Goal: Task Accomplishment & Management: Manage account settings

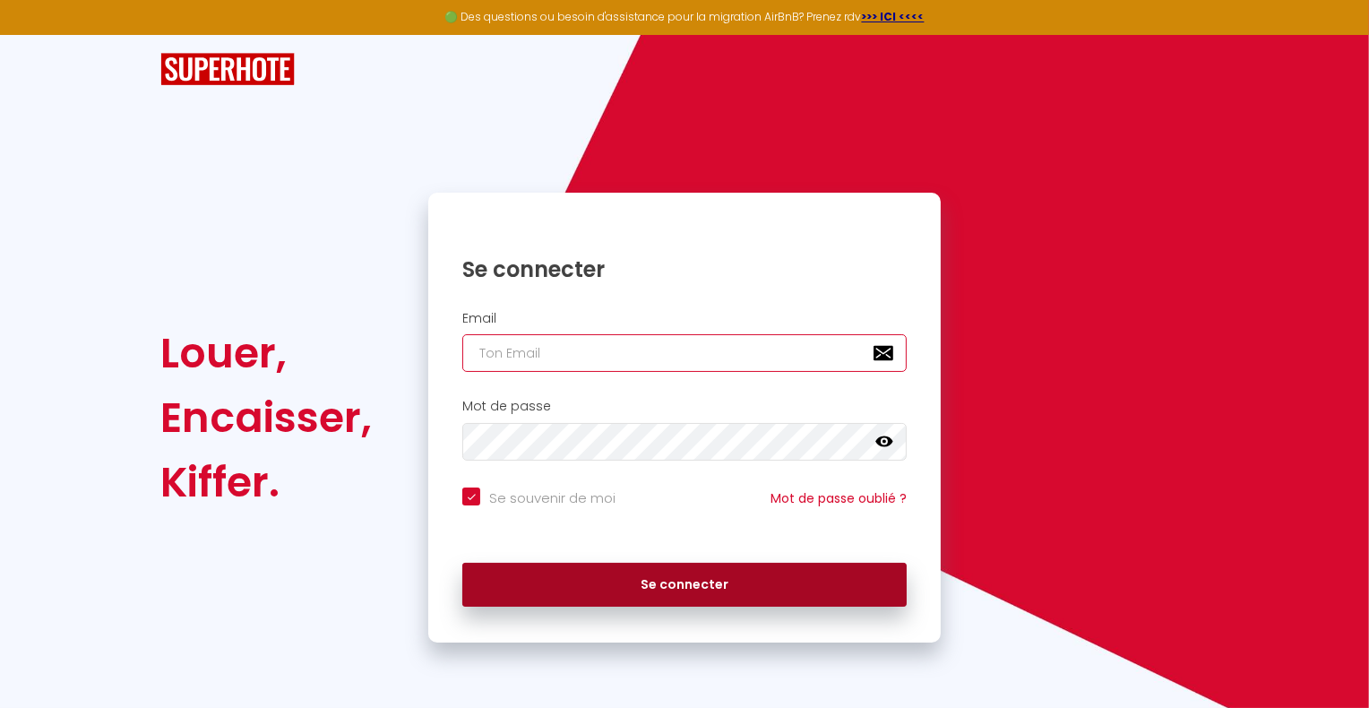
type input "[DOMAIN_NAME][EMAIL_ADDRESS][DOMAIN_NAME]"
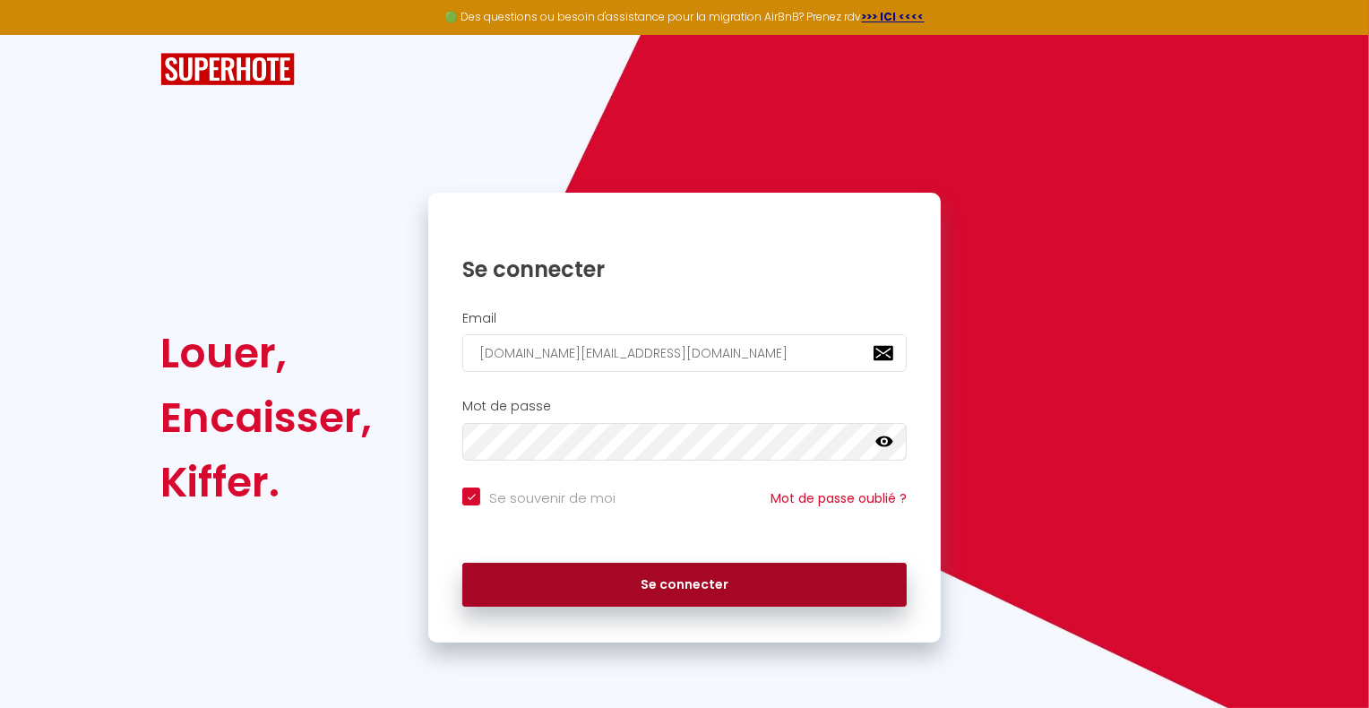
click at [748, 575] on button "Se connecter" at bounding box center [684, 585] width 444 height 45
checkbox input "true"
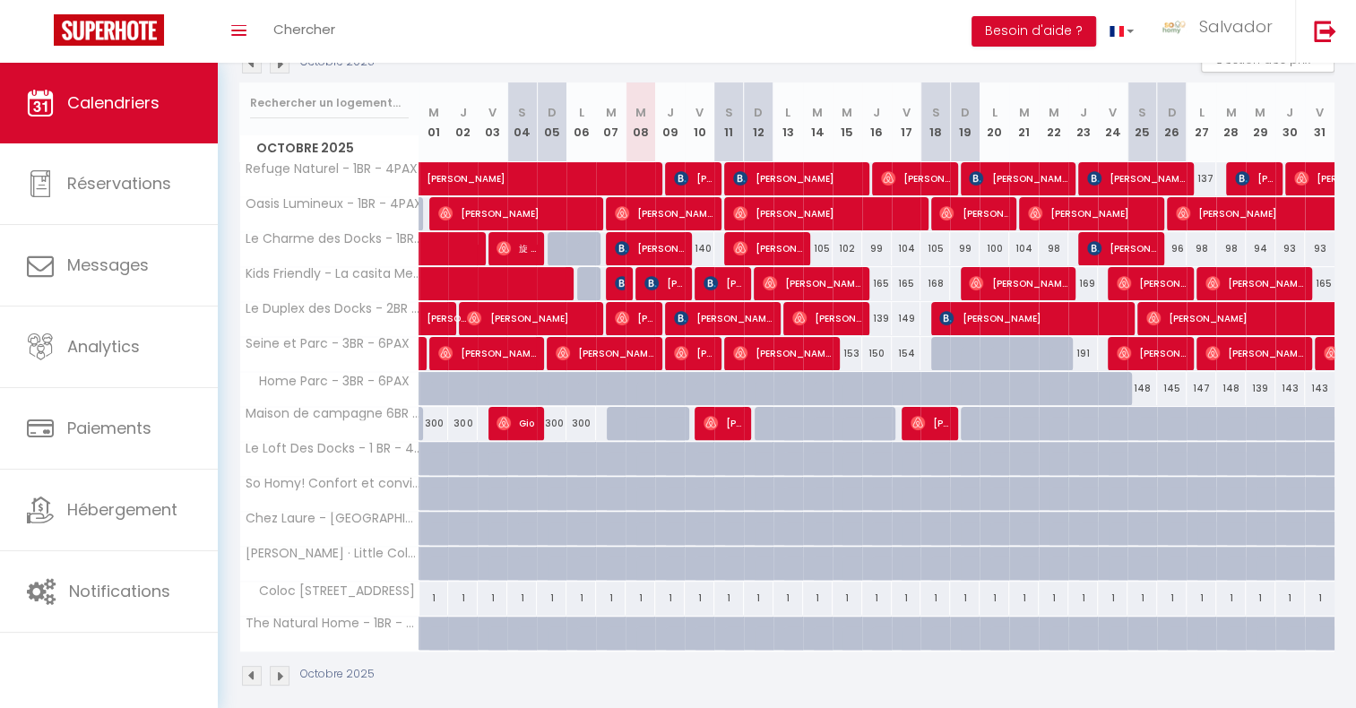
scroll to position [227, 0]
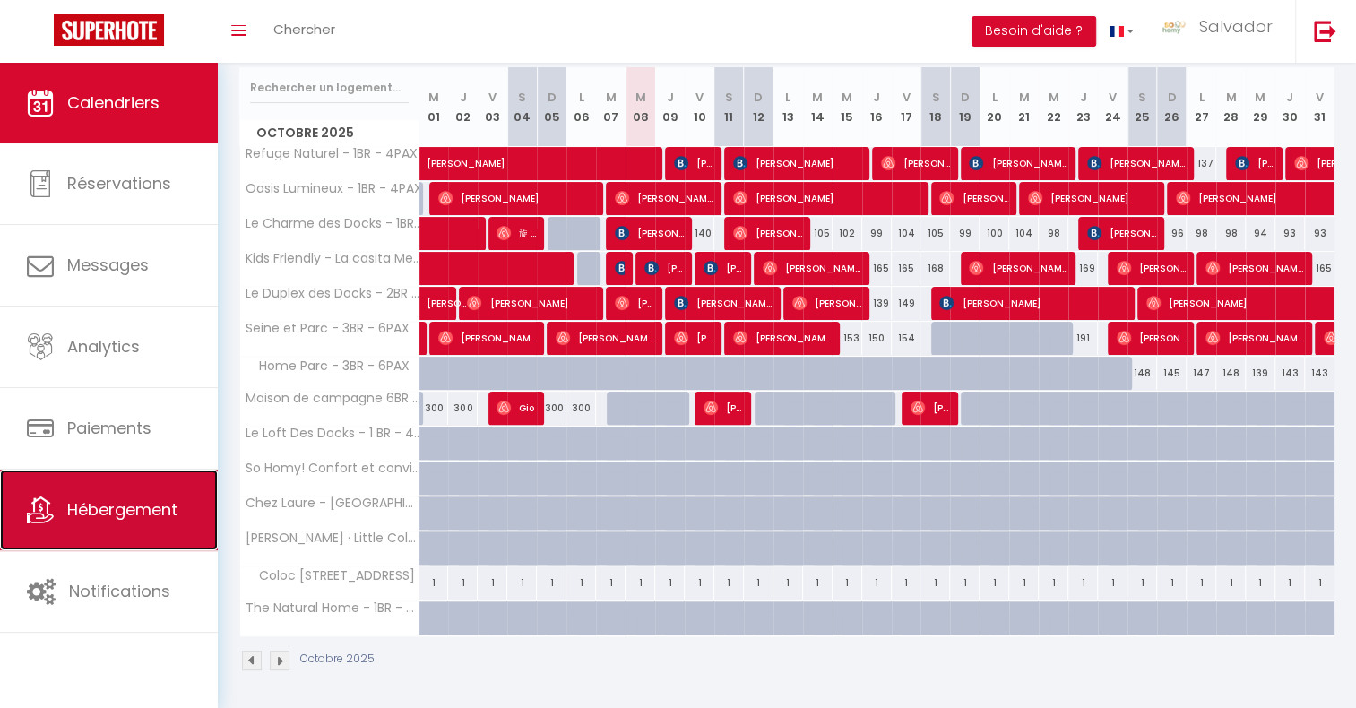
click at [159, 490] on link "Hébergement" at bounding box center [109, 510] width 218 height 81
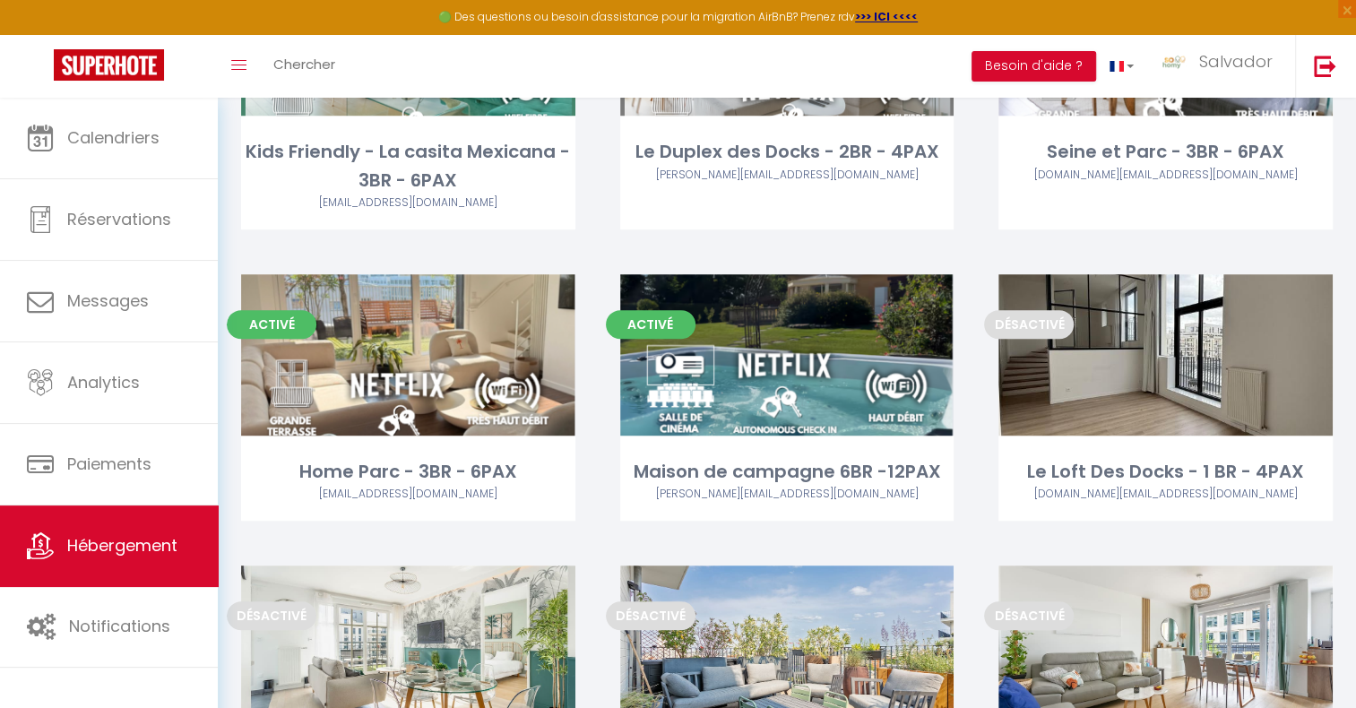
scroll to position [627, 0]
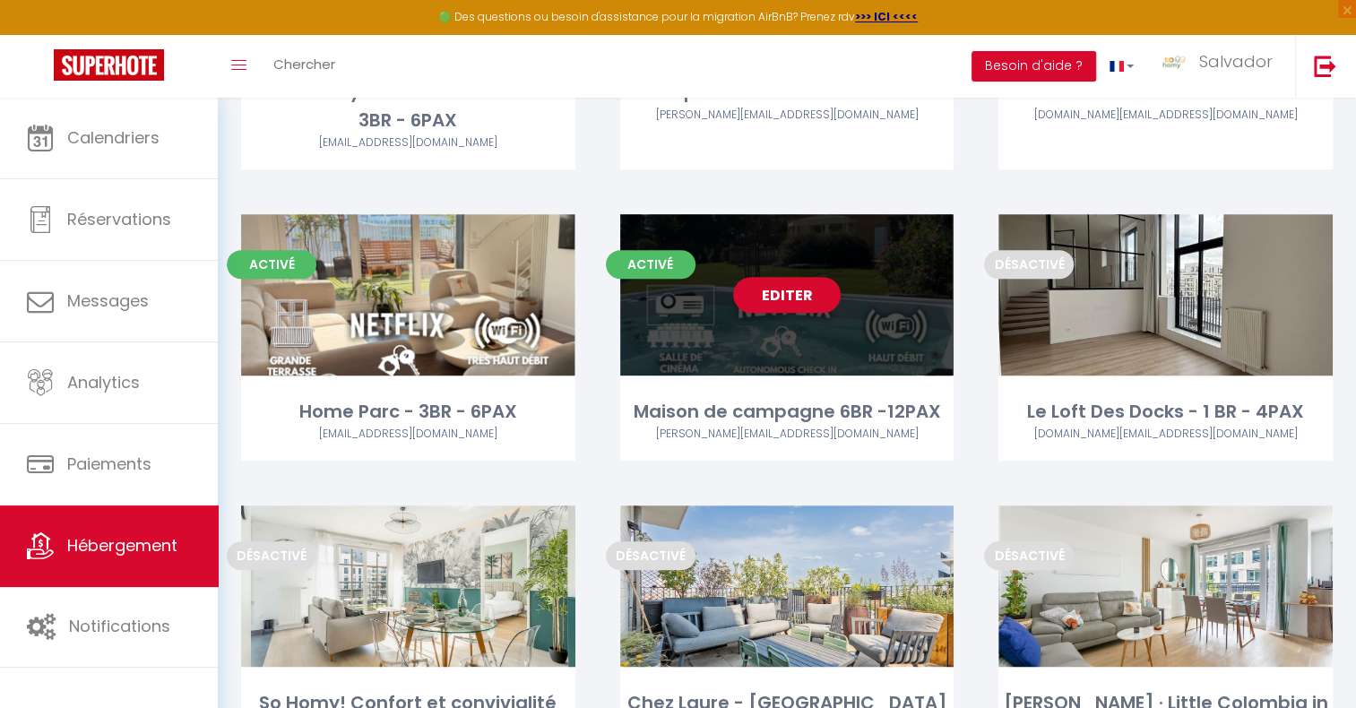
click at [794, 295] on link "Editer" at bounding box center [787, 295] width 108 height 36
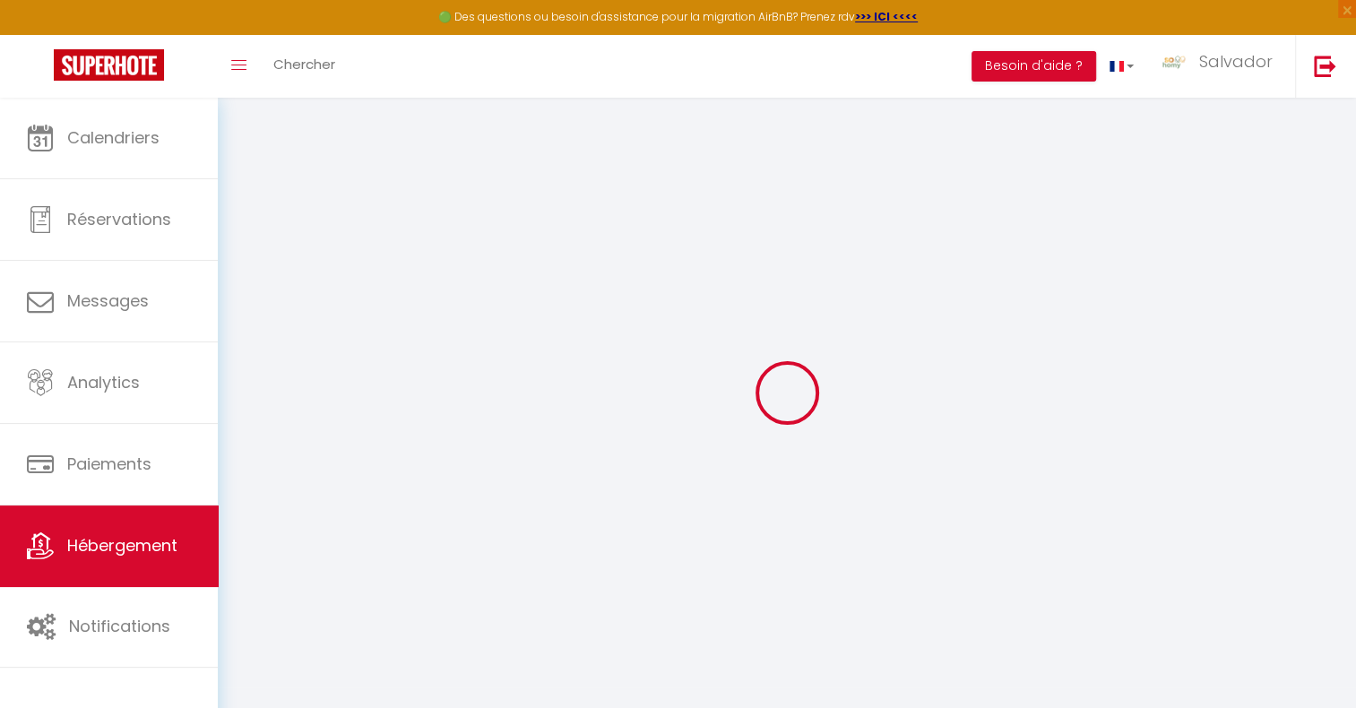
select select
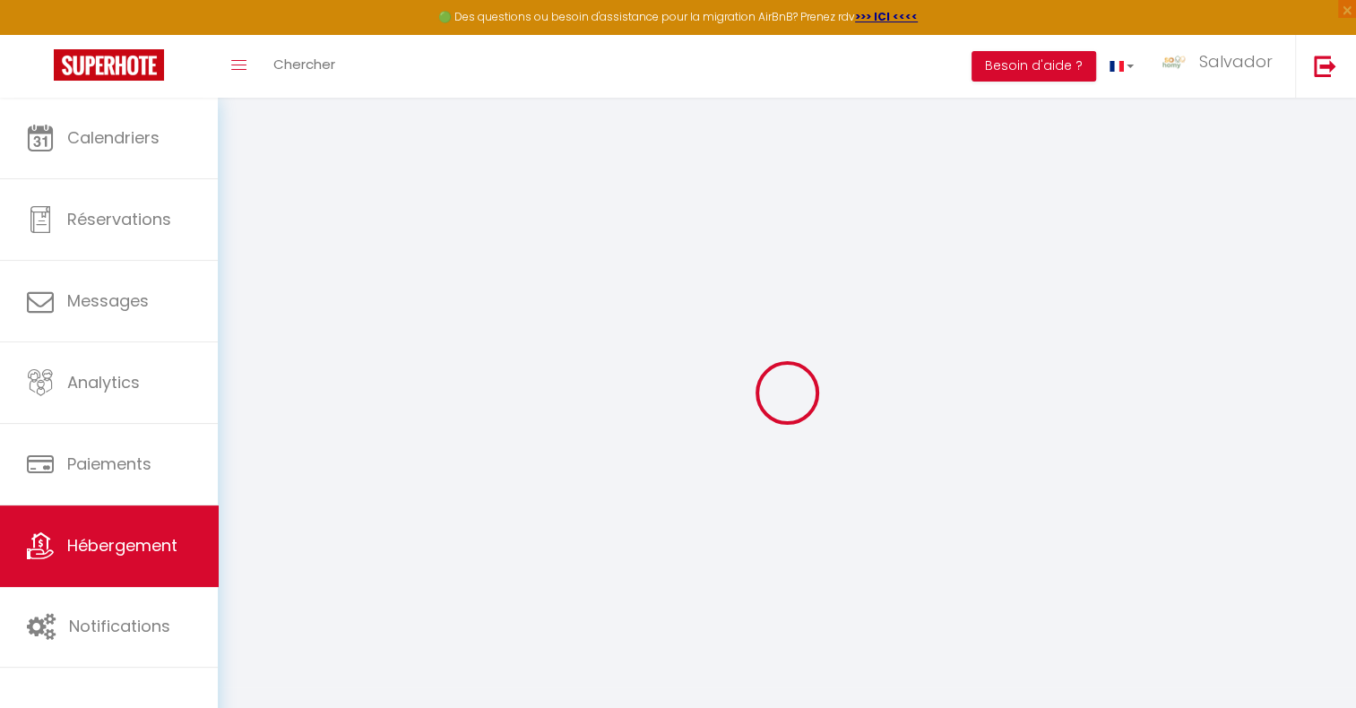
select select
checkbox input "false"
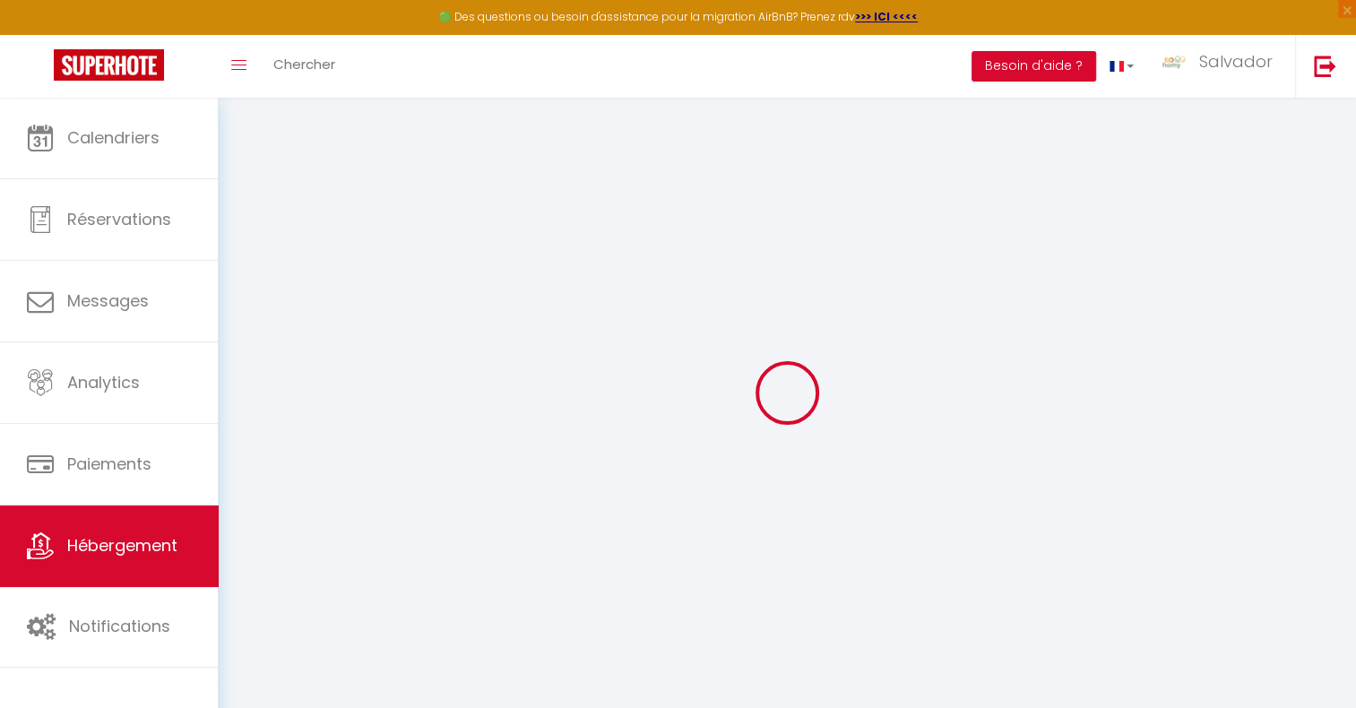
checkbox input "false"
select select
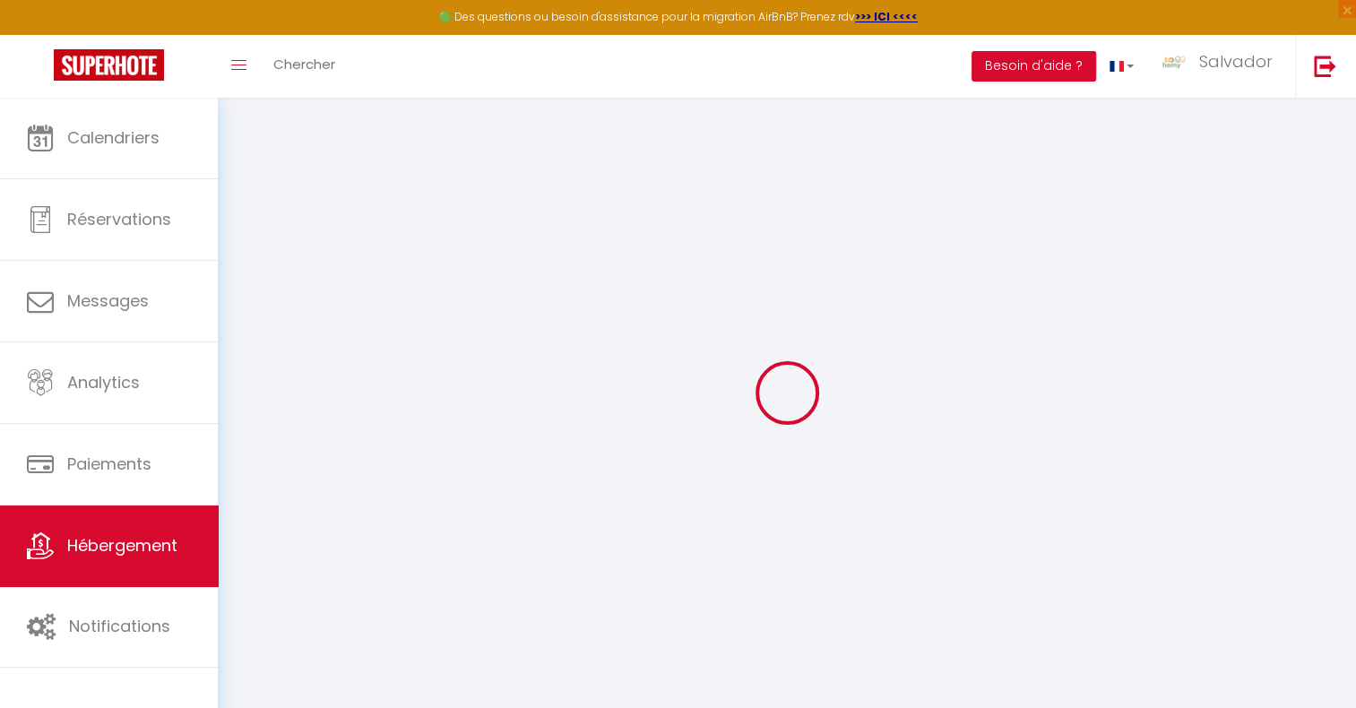
select select
checkbox input "false"
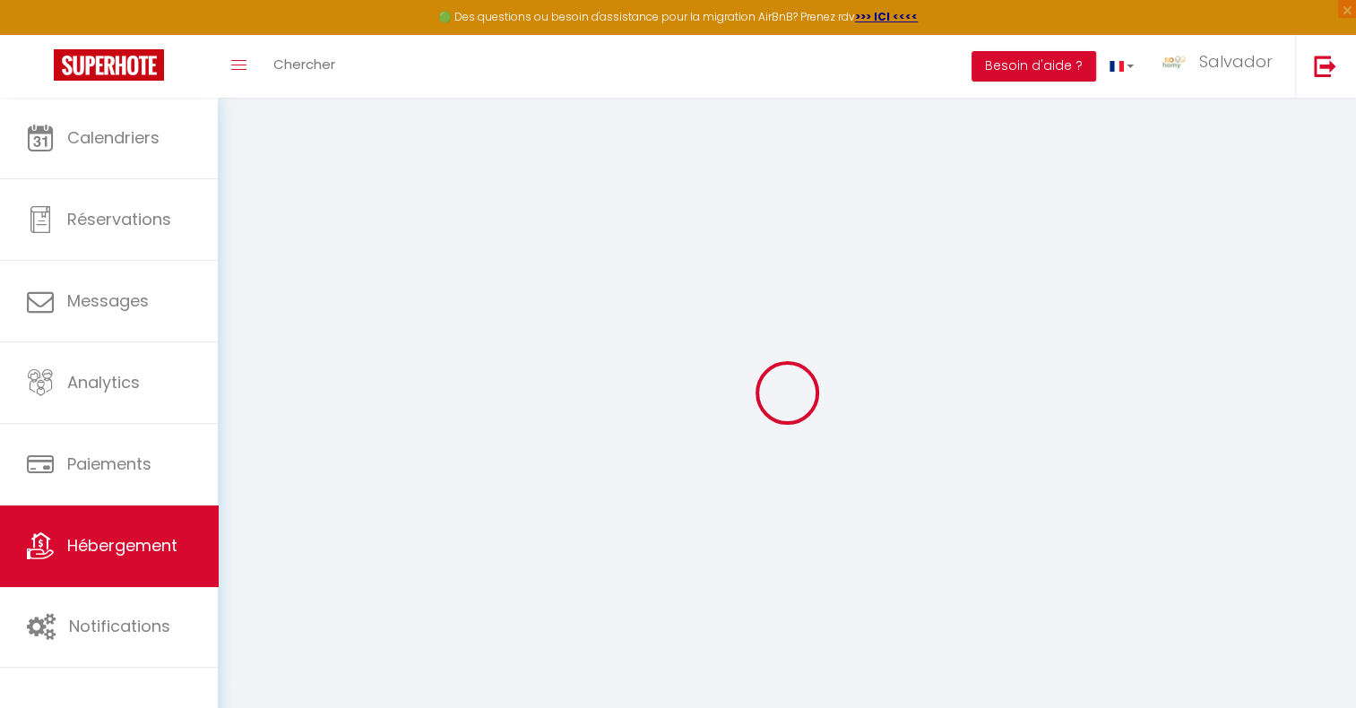
checkbox input "false"
select select "15:00"
select select "23:45"
select select "11:00"
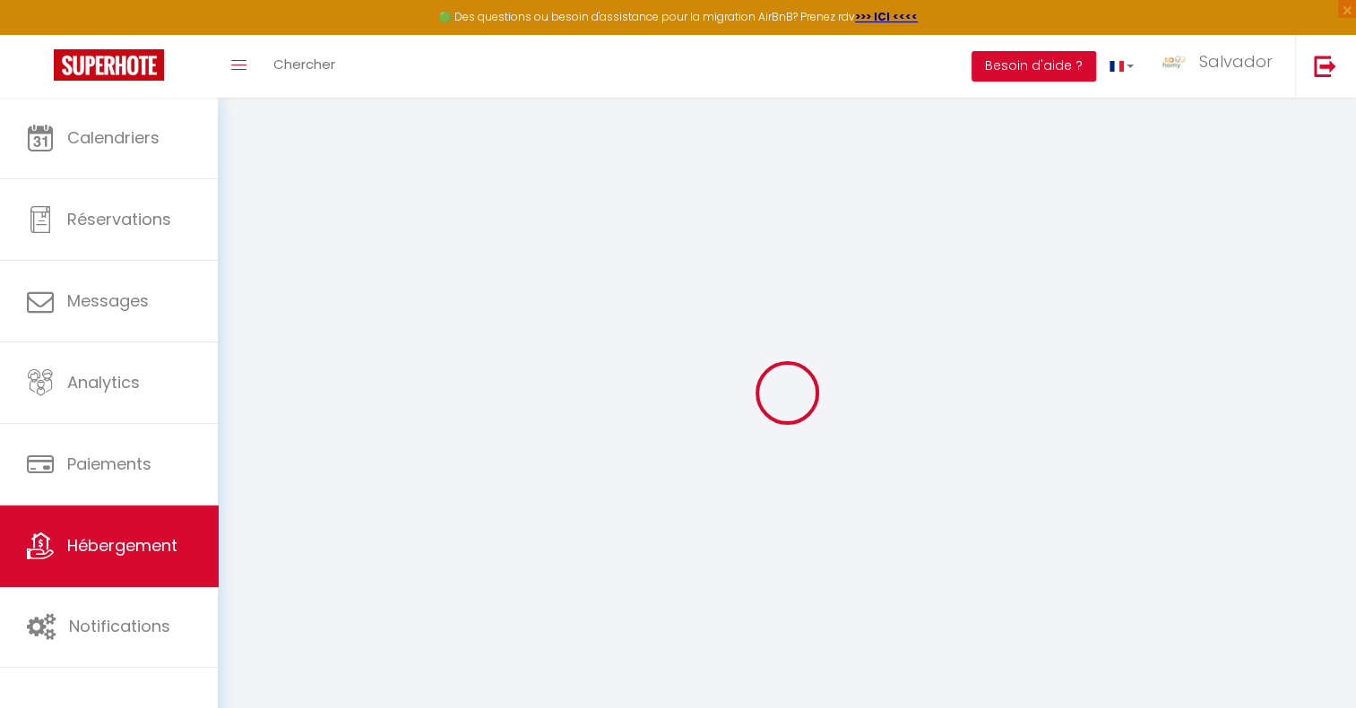
select select "30"
select select "120"
select select "10:00"
select select
checkbox input "false"
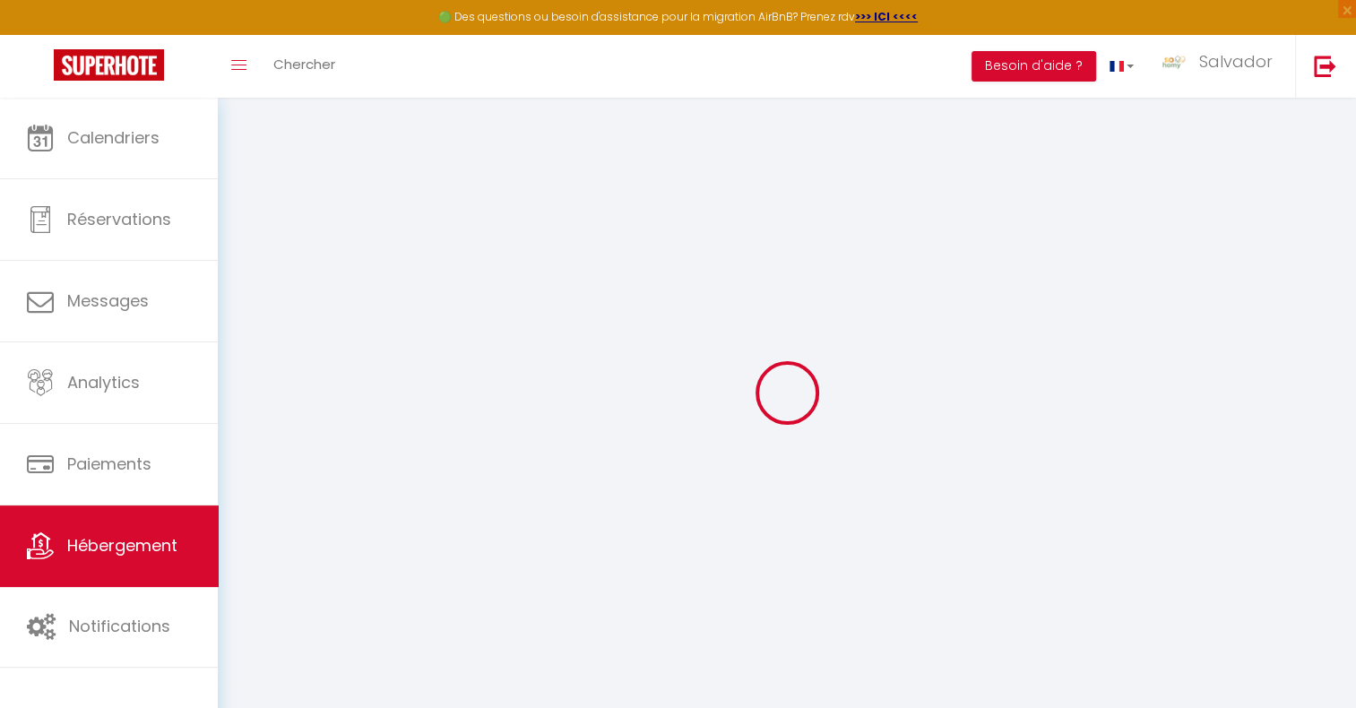
checkbox input "false"
select select
checkbox input "false"
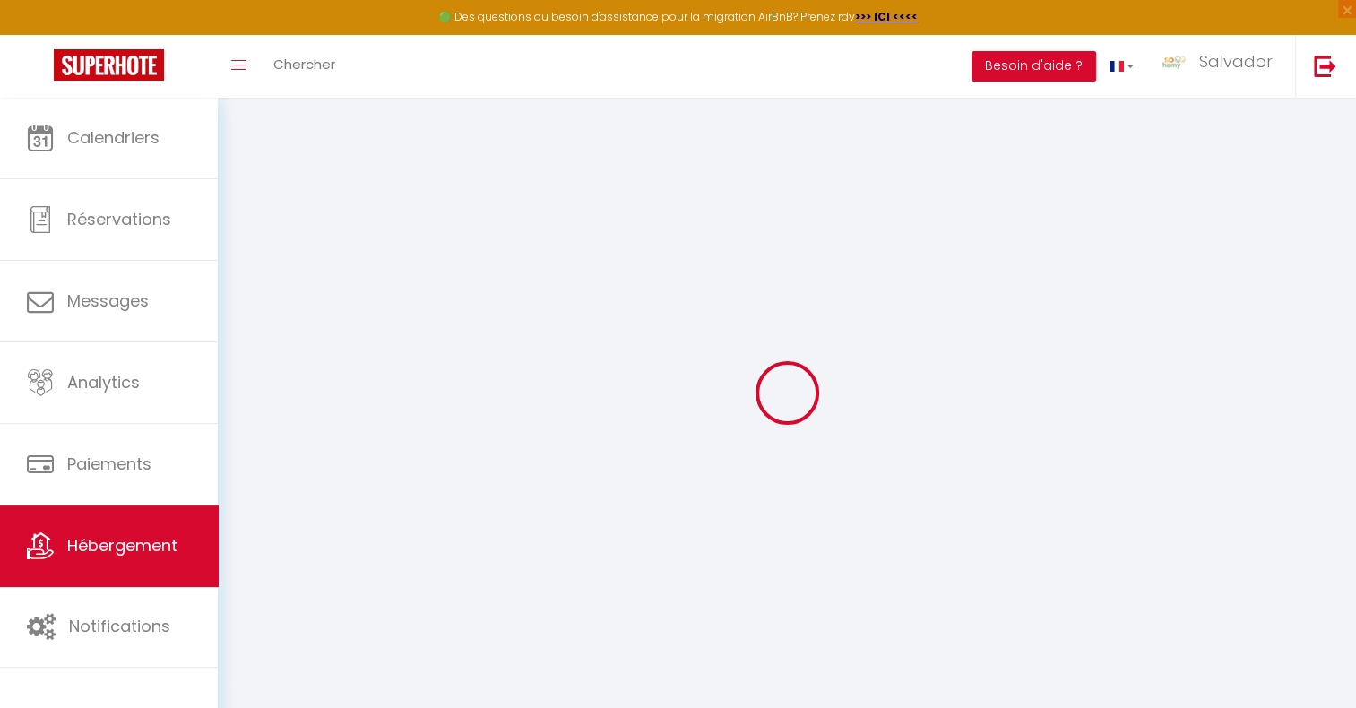
checkbox input "false"
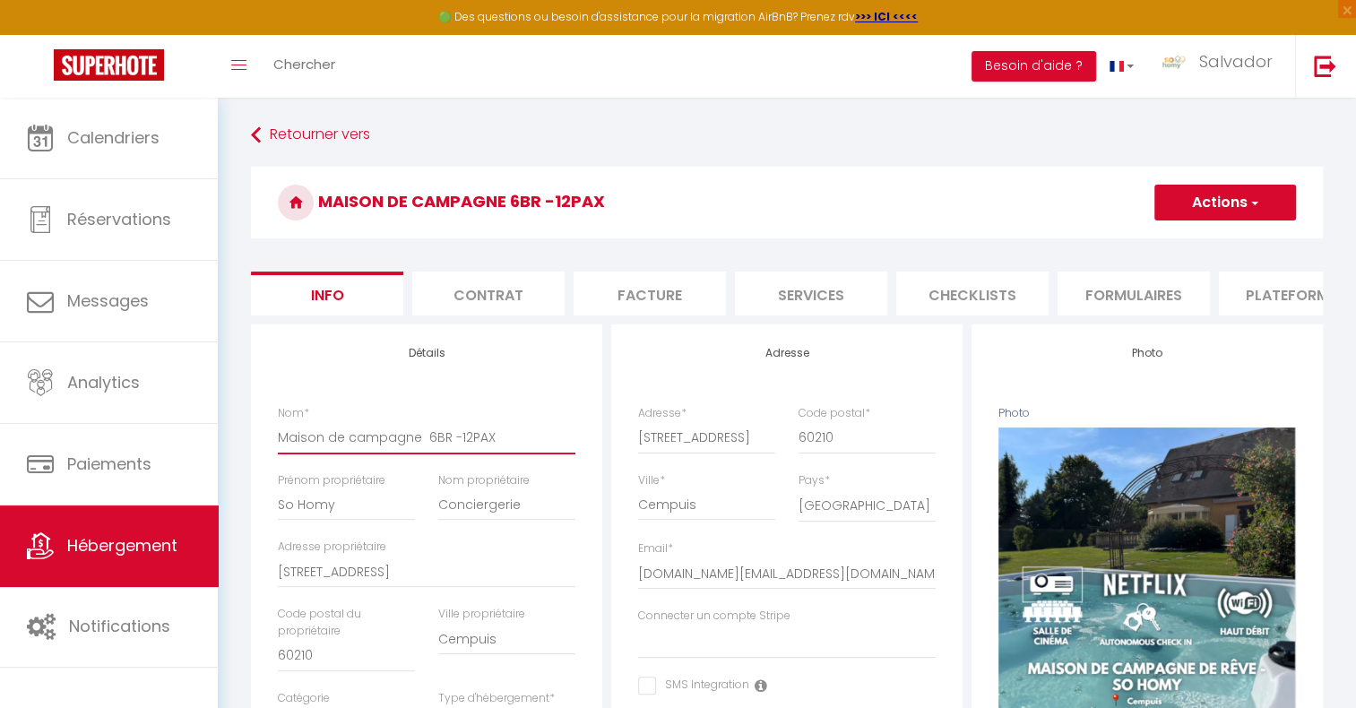
click at [404, 448] on input "Maison de campagne 6BR -12PAX" at bounding box center [427, 437] width 298 height 32
drag, startPoint x: 854, startPoint y: 445, endPoint x: 779, endPoint y: 452, distance: 75.5
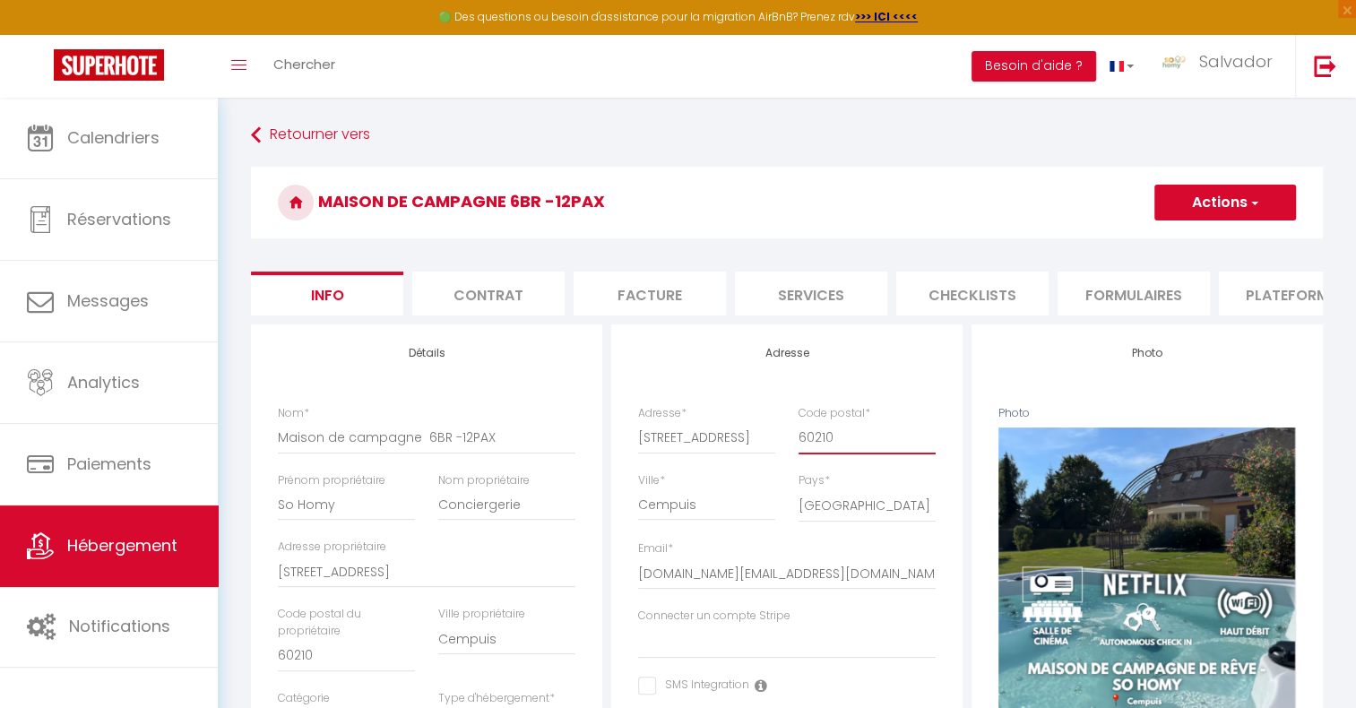
click at [779, 452] on div "Adresse * [STREET_ADDRESS]" at bounding box center [786, 438] width 321 height 67
click at [1138, 65] on link at bounding box center [1122, 66] width 52 height 63
click at [1121, 177] on span at bounding box center [1116, 179] width 17 height 13
select select
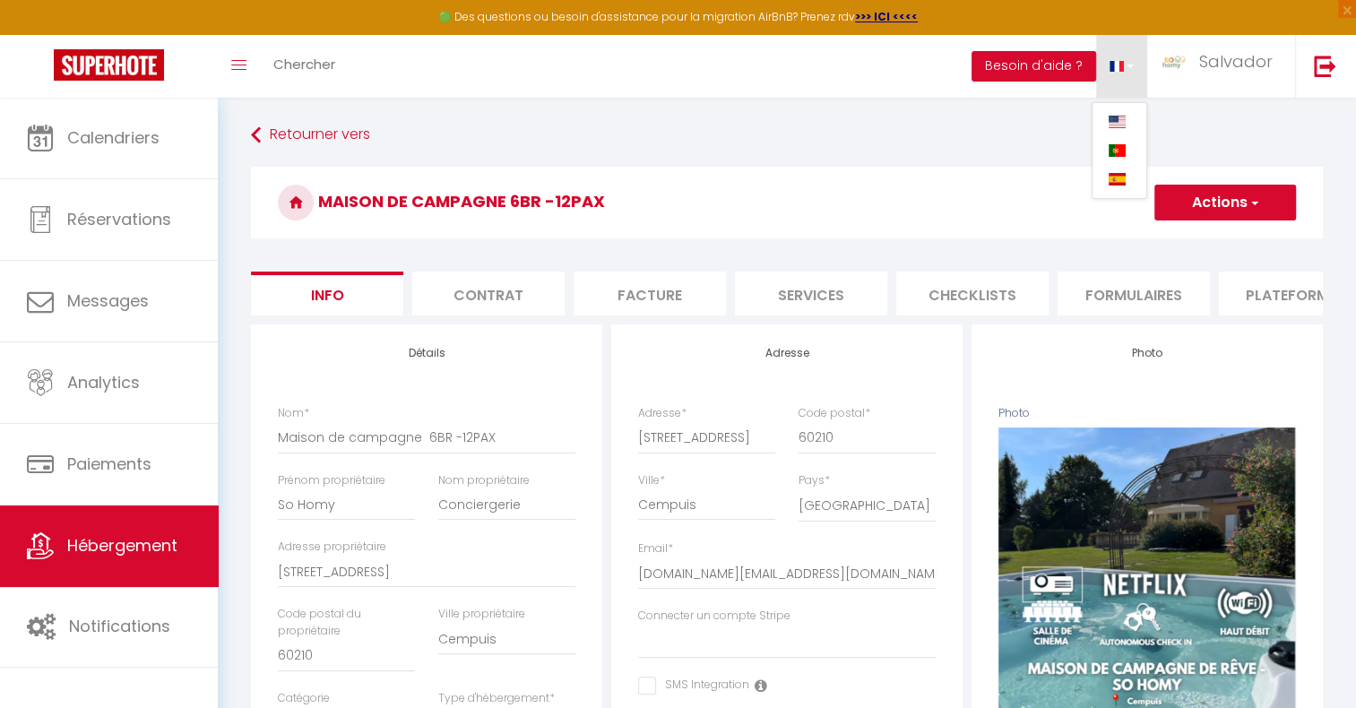
checkbox input "false"
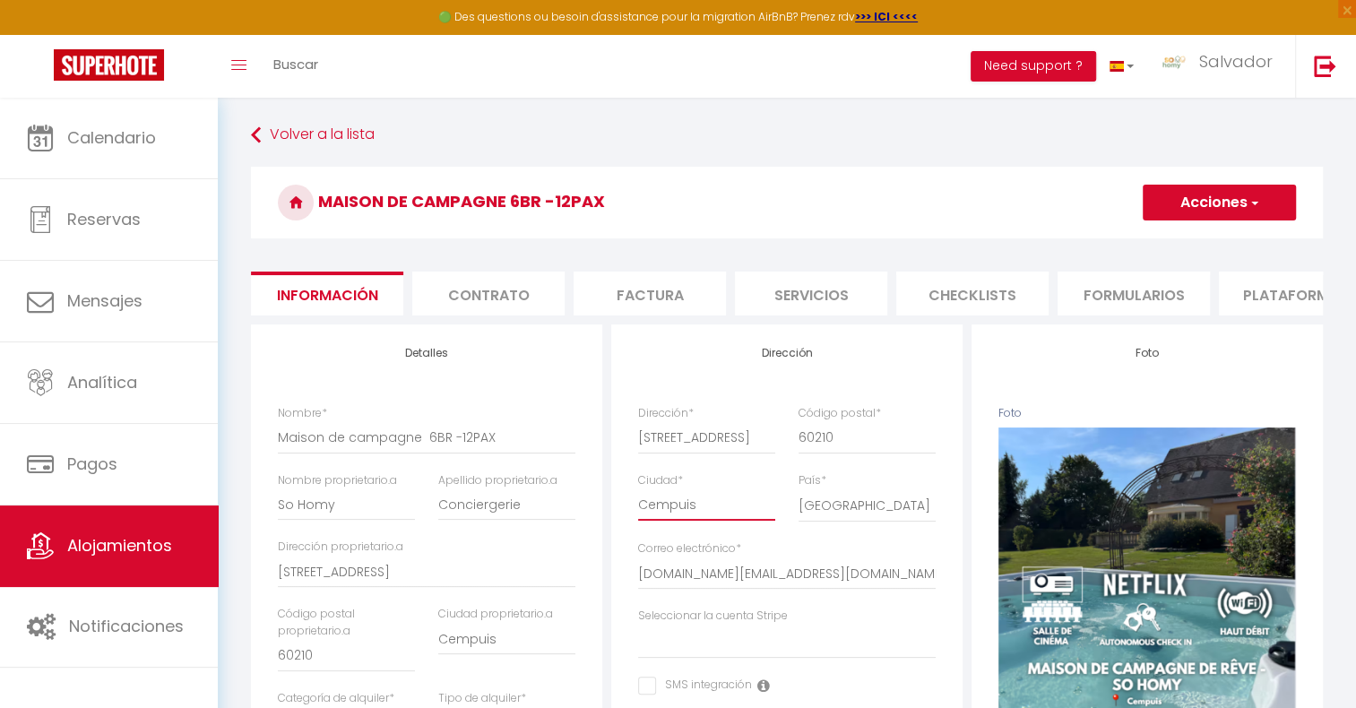
drag, startPoint x: 716, startPoint y: 517, endPoint x: 637, endPoint y: 519, distance: 78.9
click at [638, 519] on input "Cempuis" at bounding box center [706, 504] width 137 height 32
click at [910, 222] on h3 "Maison de campagne 6BR -12PAX" at bounding box center [787, 203] width 1072 height 72
click at [720, 513] on input "Cempuis" at bounding box center [706, 504] width 137 height 32
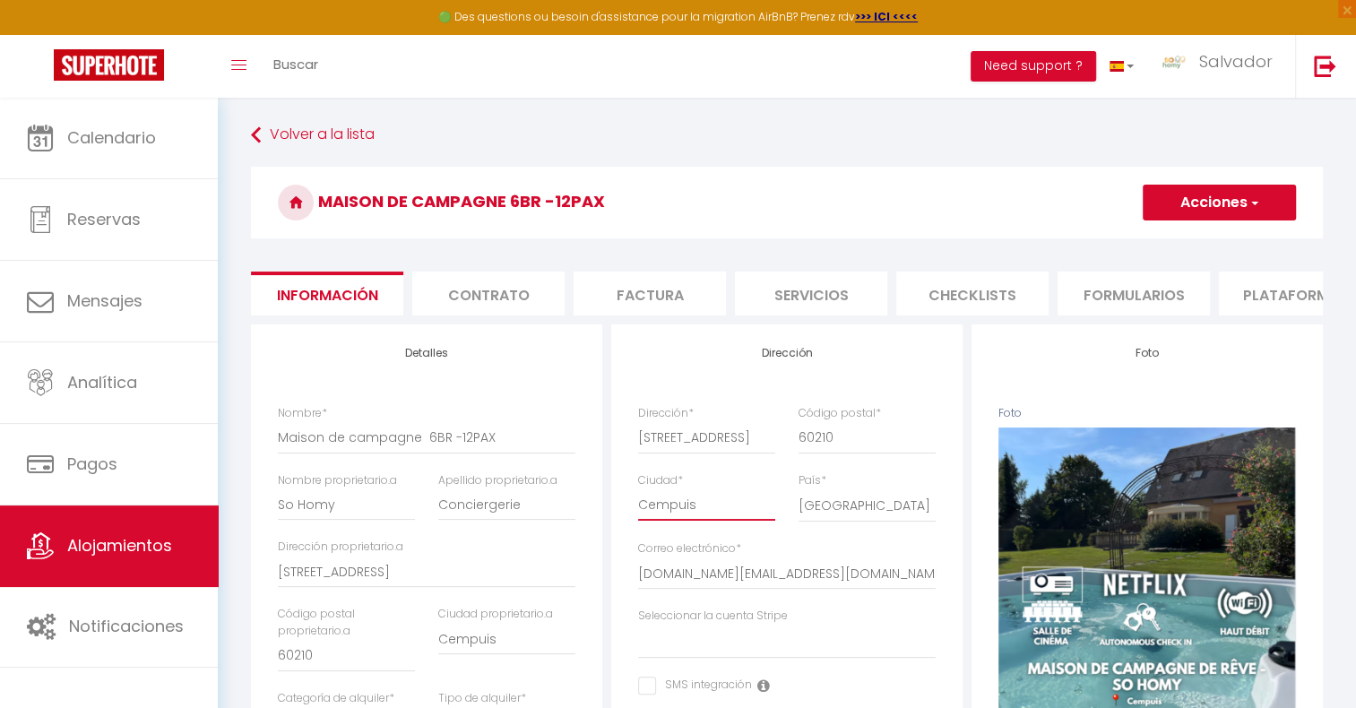
click at [720, 513] on input "Cempuis" at bounding box center [706, 504] width 137 height 32
